Goal: Task Accomplishment & Management: Use online tool/utility

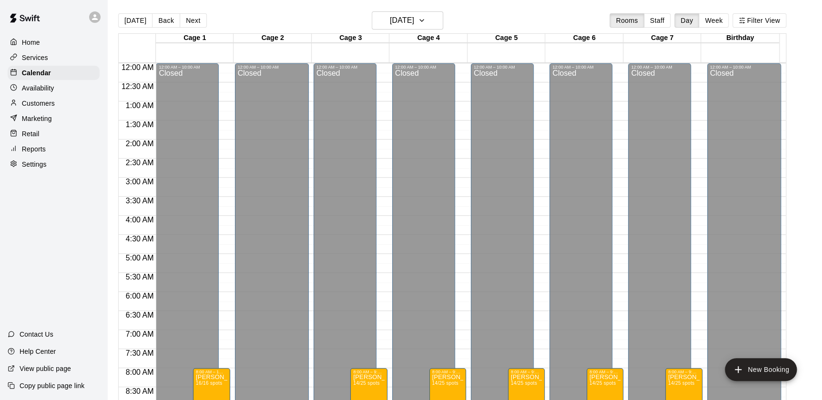
scroll to position [538, 0]
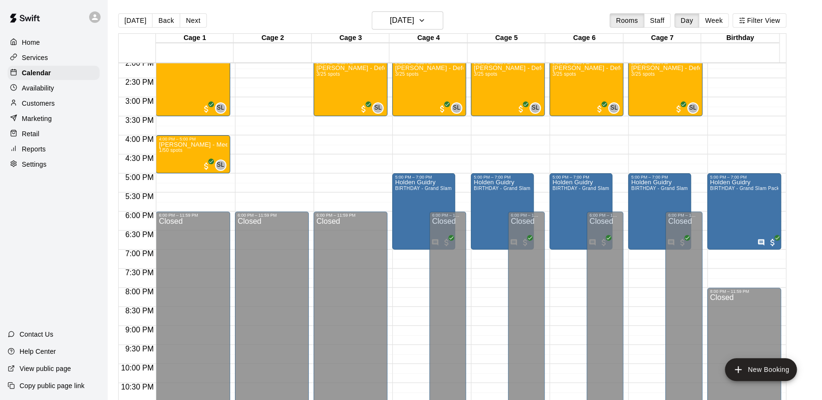
click at [55, 125] on div "Marketing" at bounding box center [54, 119] width 92 height 14
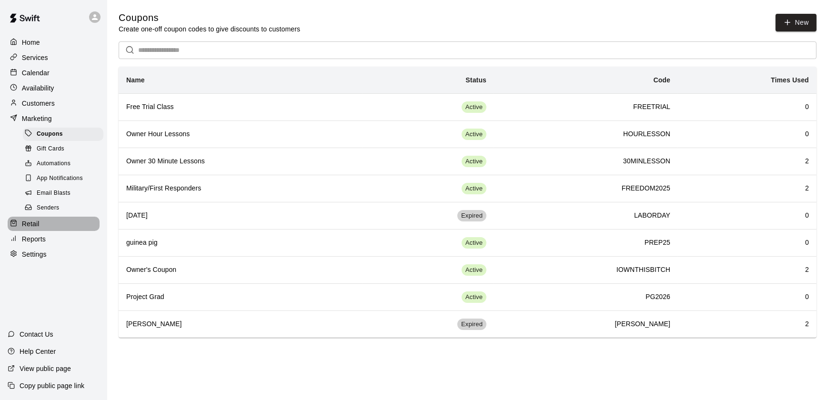
click at [43, 231] on div "Retail" at bounding box center [54, 224] width 92 height 14
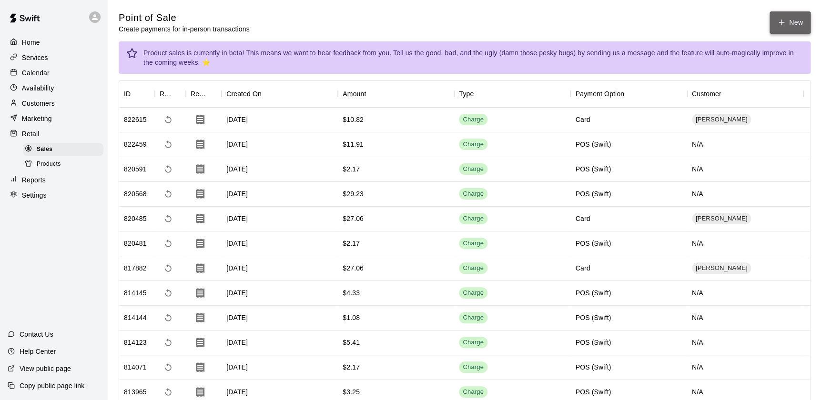
click at [777, 23] on icon "button" at bounding box center [781, 22] width 9 height 9
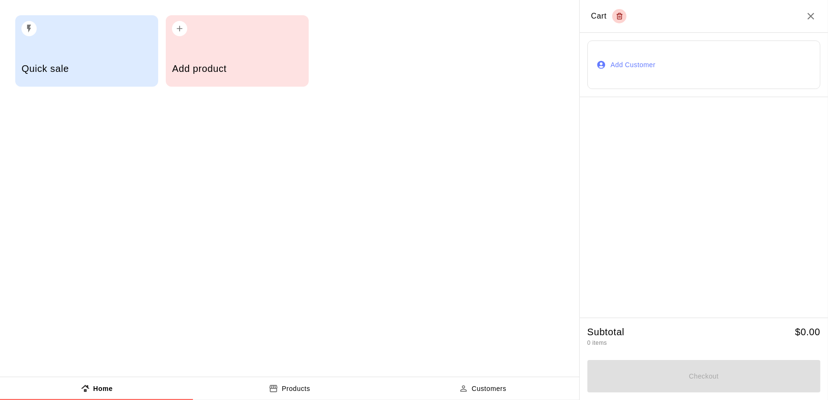
click at [266, 75] on div "Add product" at bounding box center [237, 70] width 130 height 34
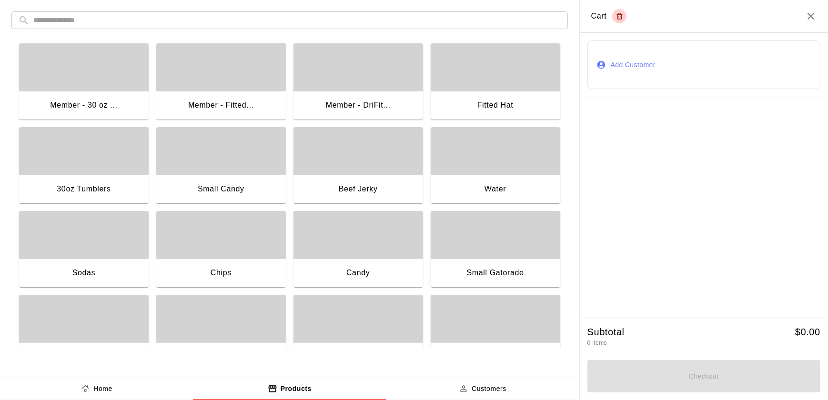
click at [222, 271] on div "Chips" at bounding box center [221, 273] width 21 height 12
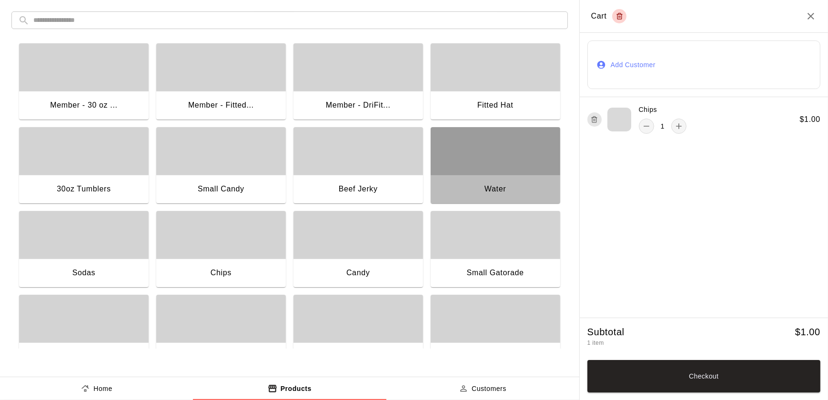
click at [481, 135] on div "button" at bounding box center [496, 151] width 130 height 48
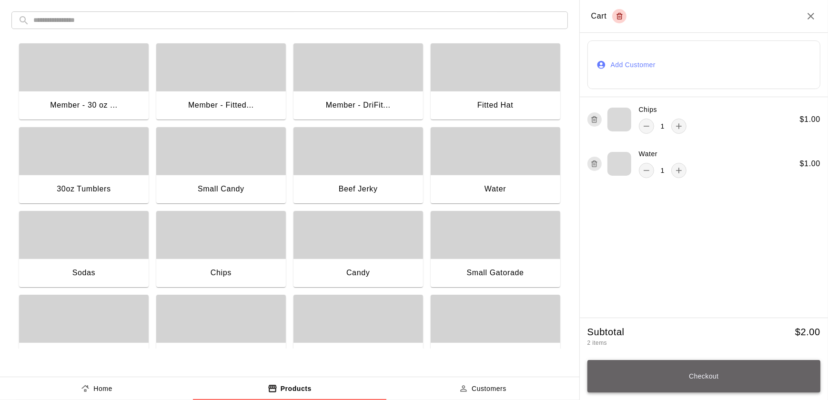
click at [619, 382] on button "Checkout" at bounding box center [704, 376] width 233 height 32
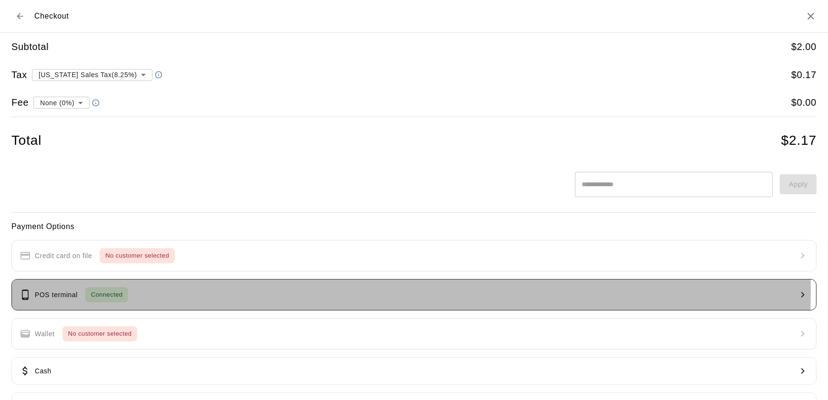
click at [271, 291] on button "POS terminal Connected" at bounding box center [413, 294] width 805 height 31
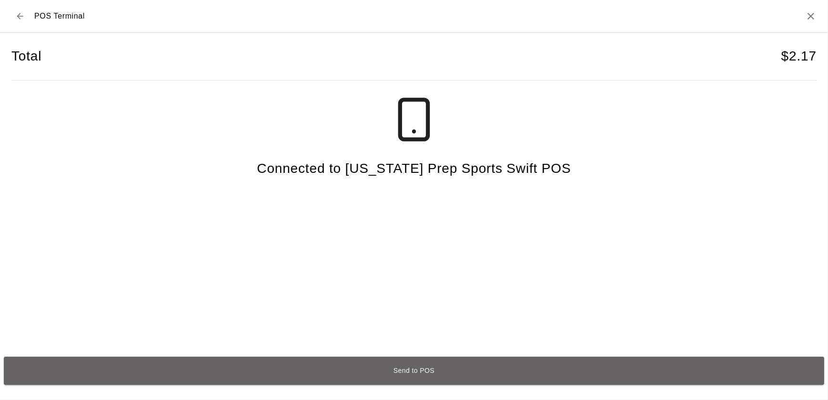
click at [298, 373] on button "Send to POS" at bounding box center [414, 371] width 821 height 28
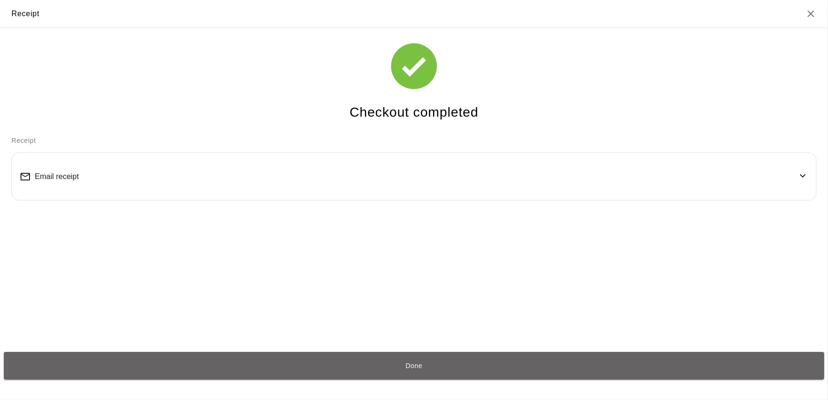
click at [298, 373] on button "Done" at bounding box center [414, 366] width 821 height 28
